Goal: Browse casually

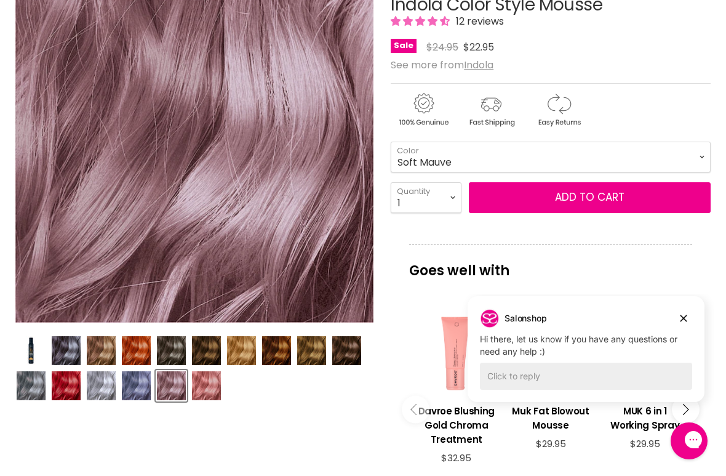
scroll to position [254, 0]
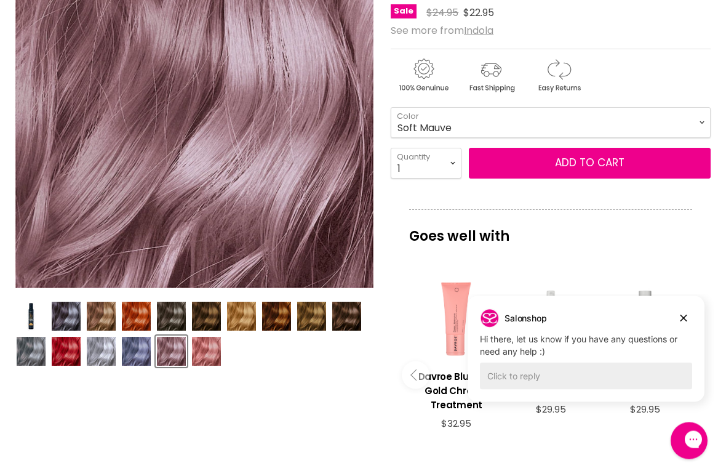
click at [63, 318] on img "Product thumbnails" at bounding box center [66, 316] width 29 height 29
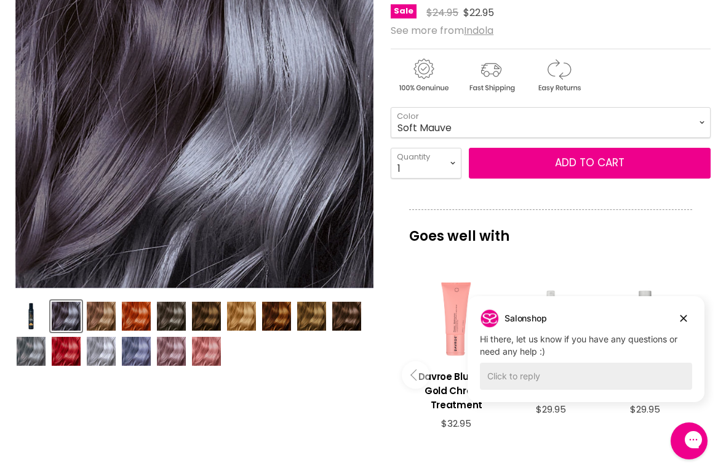
click at [92, 324] on img "Product thumbnails" at bounding box center [101, 316] width 29 height 29
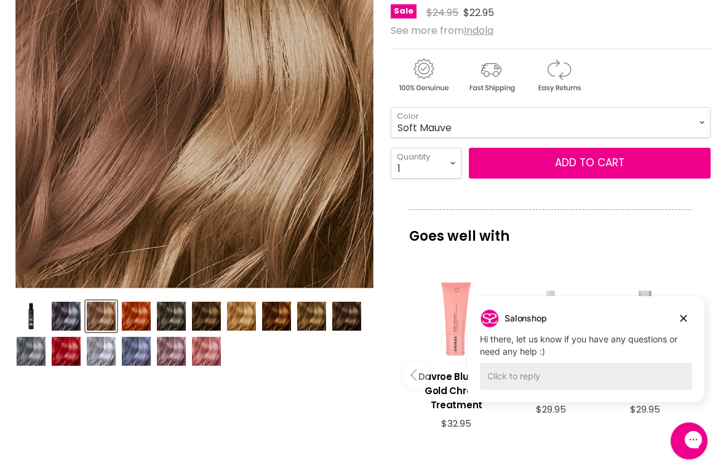
click at [129, 324] on img "Product thumbnails" at bounding box center [136, 316] width 29 height 29
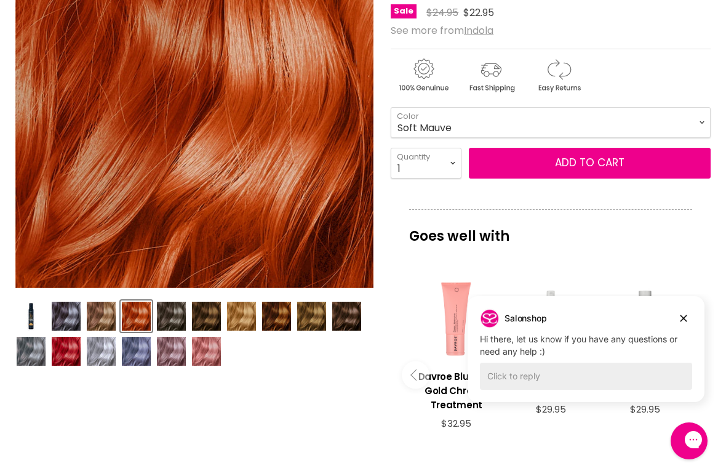
click at [174, 316] on img "Product thumbnails" at bounding box center [171, 316] width 29 height 29
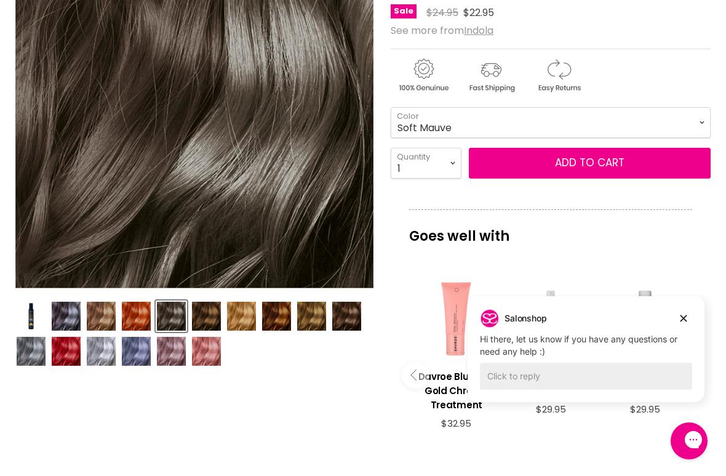
click at [204, 324] on img "Product thumbnails" at bounding box center [206, 316] width 29 height 29
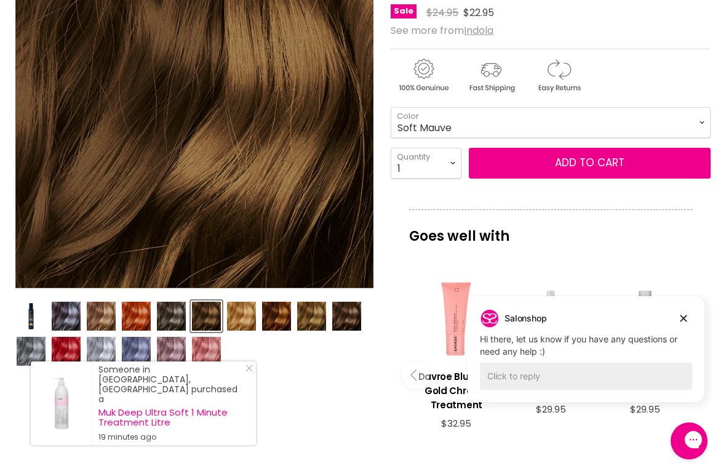
click at [252, 312] on img "Product thumbnails" at bounding box center [241, 316] width 29 height 29
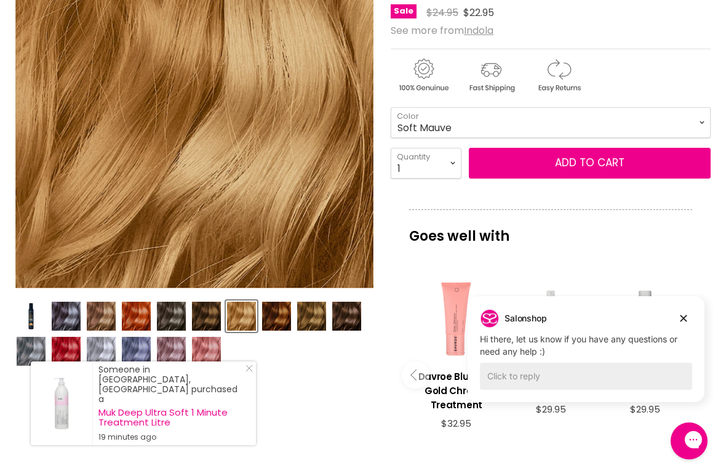
click at [280, 316] on img "Product thumbnails" at bounding box center [276, 316] width 29 height 29
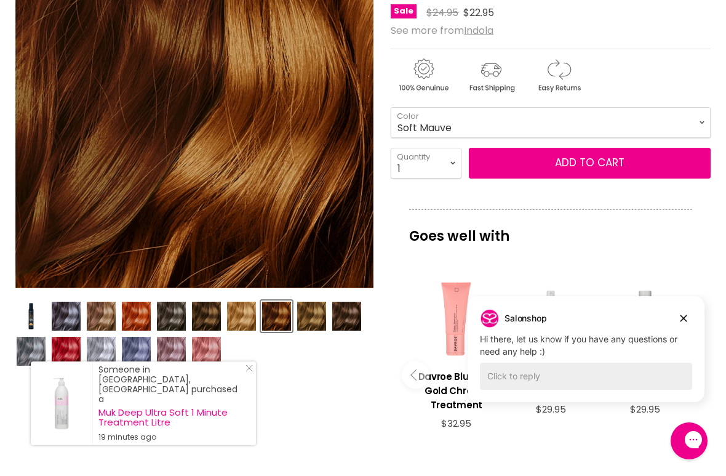
click at [312, 315] on img "Product thumbnails" at bounding box center [311, 316] width 29 height 29
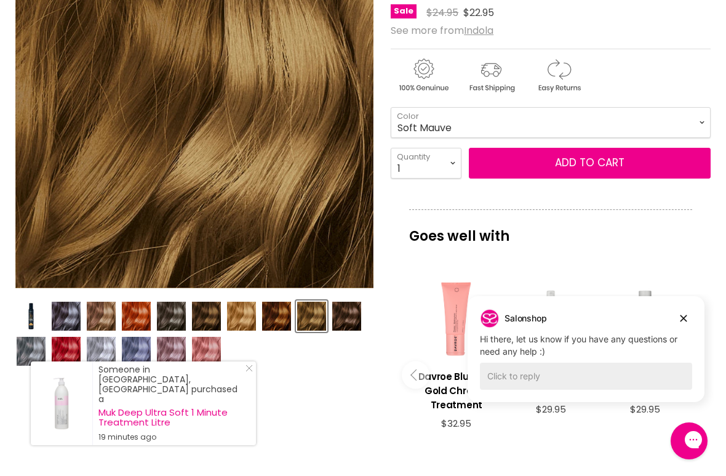
click at [342, 318] on img "Product thumbnails" at bounding box center [346, 316] width 29 height 29
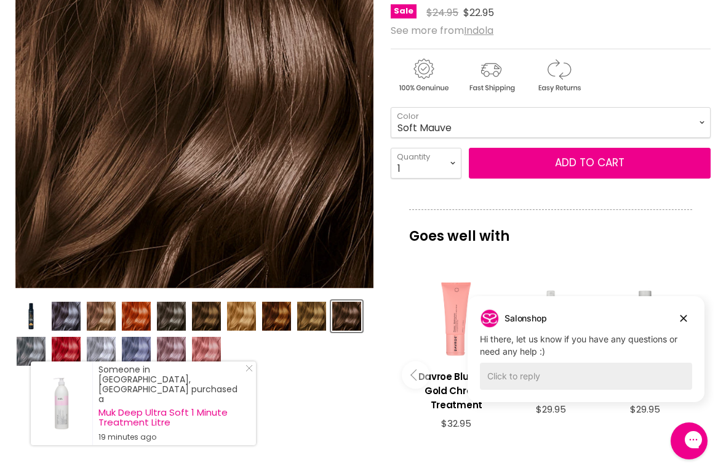
click at [26, 357] on img "Product thumbnails" at bounding box center [31, 351] width 29 height 29
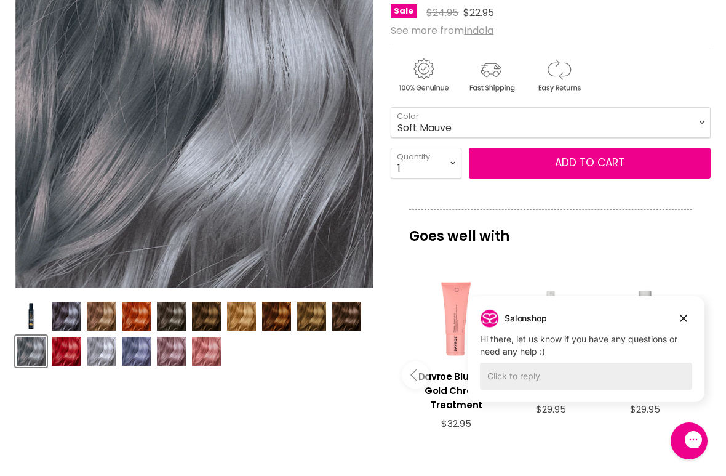
click at [68, 358] on img "Product thumbnails" at bounding box center [66, 351] width 29 height 29
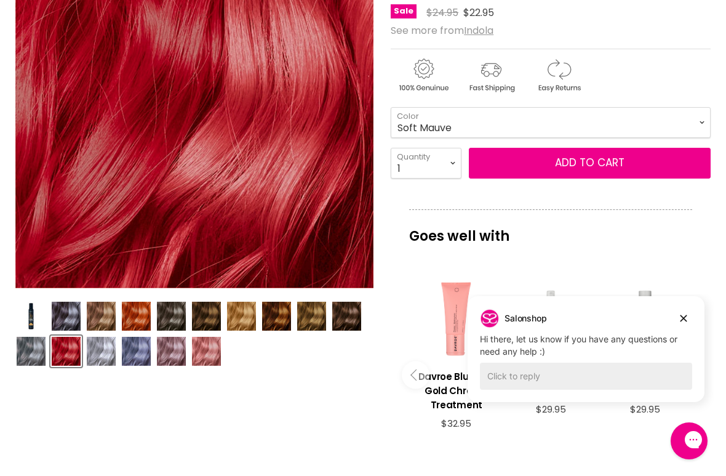
click at [100, 361] on img "Product thumbnails" at bounding box center [101, 351] width 29 height 29
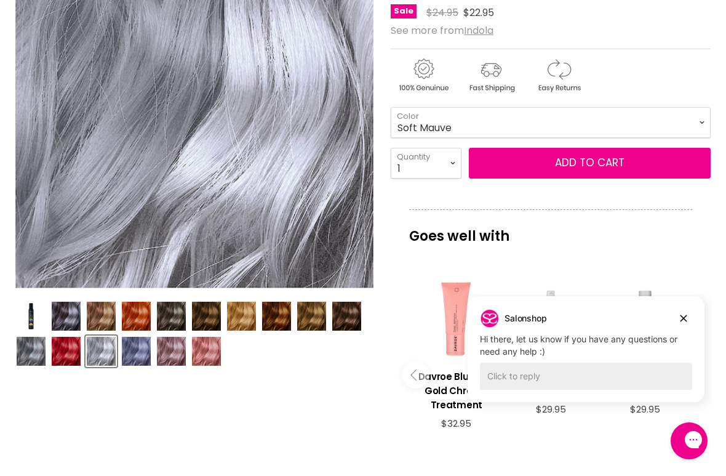
click at [129, 353] on img "Product thumbnails" at bounding box center [136, 351] width 29 height 29
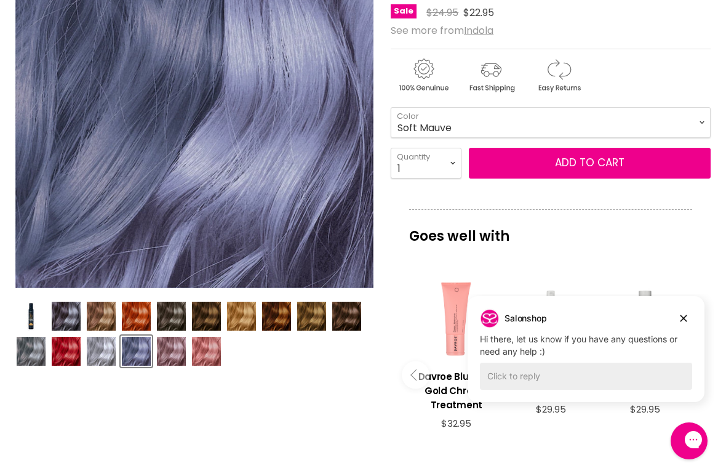
click at [165, 360] on img "Product thumbnails" at bounding box center [171, 351] width 29 height 29
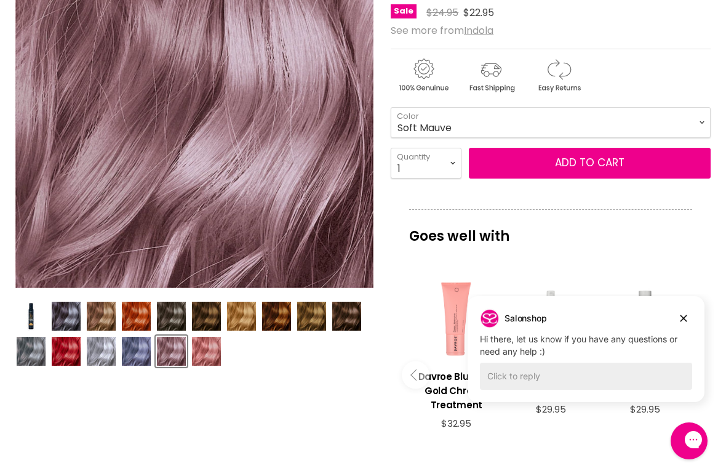
click at [207, 350] on img "Product thumbnails" at bounding box center [206, 351] width 29 height 29
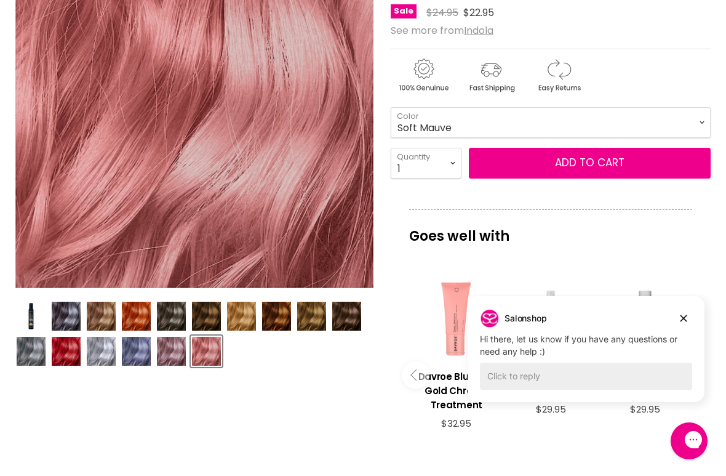
click at [169, 349] on img "Product thumbnails" at bounding box center [171, 351] width 29 height 29
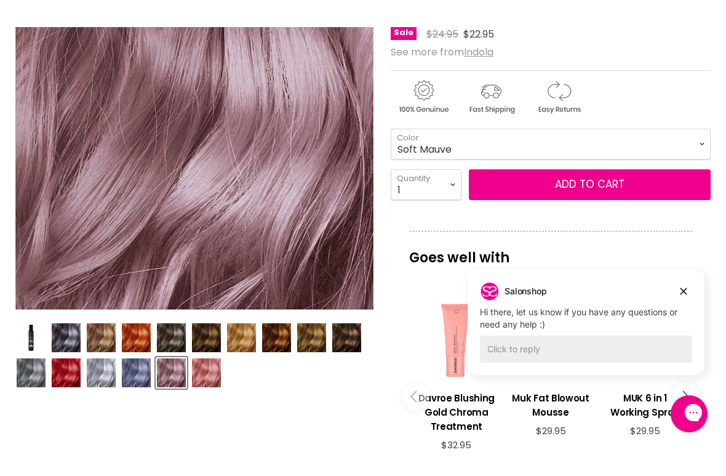
scroll to position [304, 0]
